Goal: Task Accomplishment & Management: Manage account settings

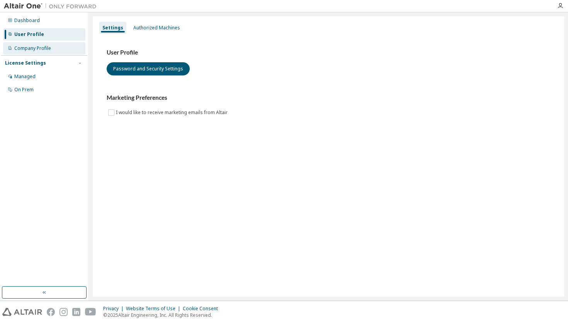
click at [37, 51] on div "Company Profile" at bounding box center [32, 48] width 37 height 6
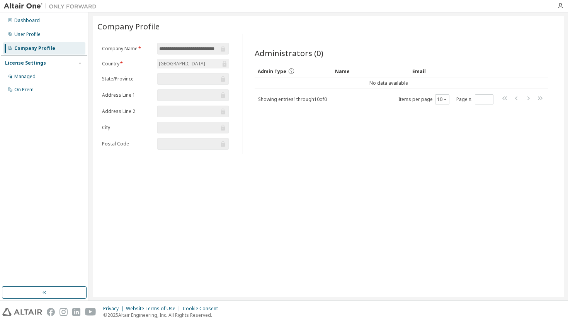
click at [16, 6] on img at bounding box center [52, 6] width 97 height 8
click at [34, 34] on div "User Profile" at bounding box center [27, 34] width 26 height 6
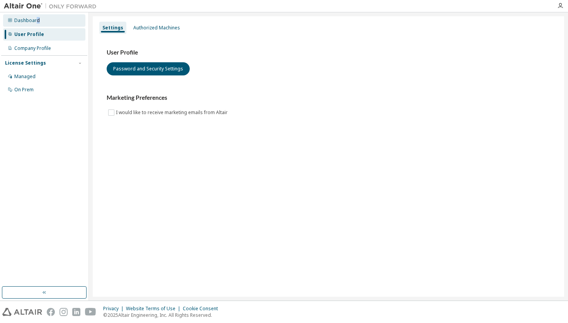
click at [36, 23] on div "Dashboard" at bounding box center [44, 20] width 82 height 12
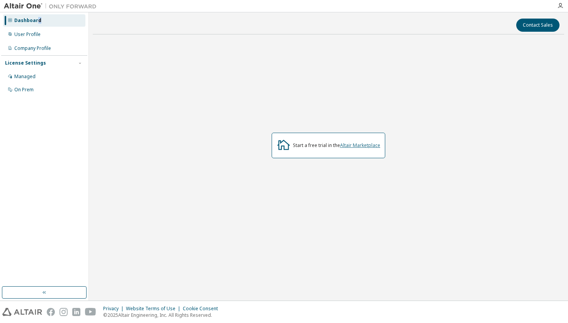
click at [354, 143] on link "Altair Marketplace" at bounding box center [360, 145] width 40 height 7
